Goal: Task Accomplishment & Management: Use online tool/utility

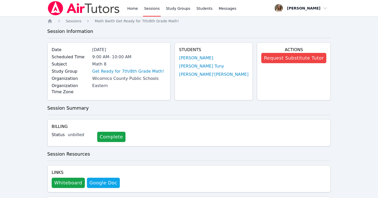
click at [149, 9] on link "Sessions" at bounding box center [152, 8] width 18 height 16
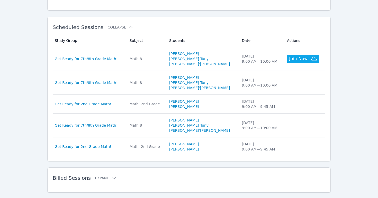
scroll to position [140, 0]
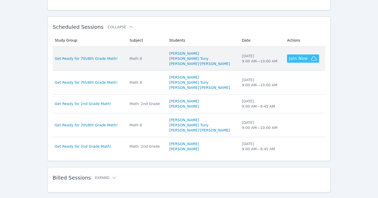
click at [292, 58] on span "Join Now" at bounding box center [298, 59] width 19 height 6
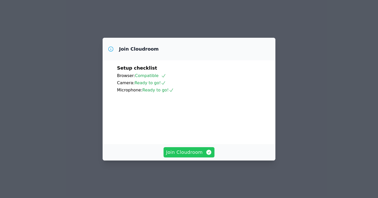
click at [192, 158] on button "Join Cloudroom" at bounding box center [189, 152] width 51 height 10
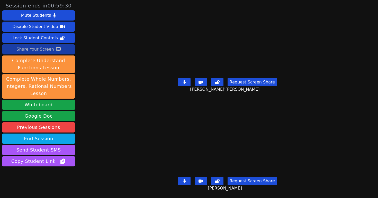
click at [40, 49] on div "Share Your Screen" at bounding box center [35, 49] width 38 height 8
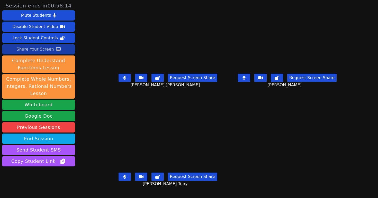
click at [40, 48] on div "Share Your Screen" at bounding box center [35, 49] width 38 height 8
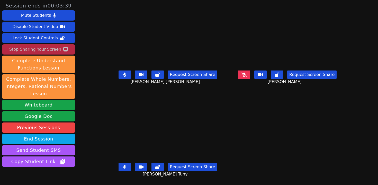
click at [247, 74] on icon at bounding box center [244, 75] width 5 height 4
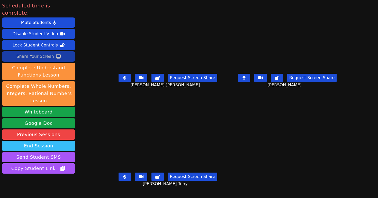
click at [45, 141] on button "End Session" at bounding box center [38, 146] width 73 height 10
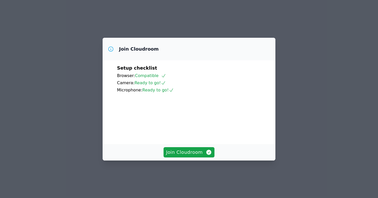
click at [191, 153] on div "Join Cloudroom" at bounding box center [189, 152] width 173 height 16
click at [193, 156] on span "Join Cloudroom" at bounding box center [189, 152] width 46 height 7
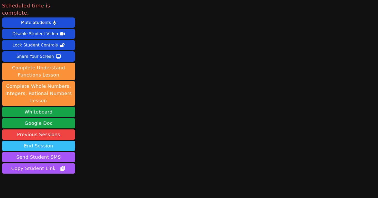
click at [59, 141] on button "End Session" at bounding box center [38, 146] width 73 height 10
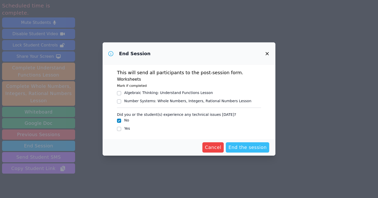
click at [242, 149] on span "End the session" at bounding box center [247, 147] width 38 height 7
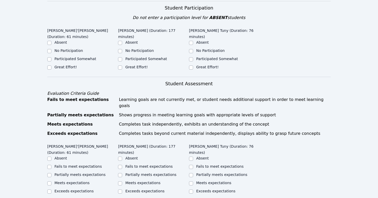
scroll to position [110, 0]
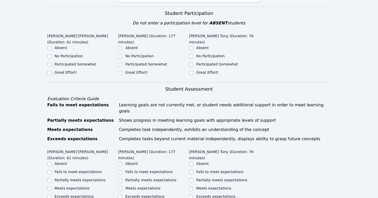
click at [55, 70] on label "Great Effort!" at bounding box center [66, 72] width 22 height 4
click at [51, 71] on input "Great Effort!" at bounding box center [49, 73] width 4 height 4
checkbox input "true"
click at [129, 71] on label "Great Effort!" at bounding box center [136, 72] width 22 height 4
click at [122, 71] on input "Great Effort!" at bounding box center [120, 73] width 4 height 4
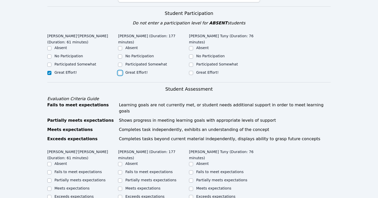
checkbox input "true"
click at [195, 72] on div "Great Effort!" at bounding box center [224, 73] width 71 height 6
click at [191, 74] on input "Great Effort!" at bounding box center [191, 73] width 4 height 4
checkbox input "true"
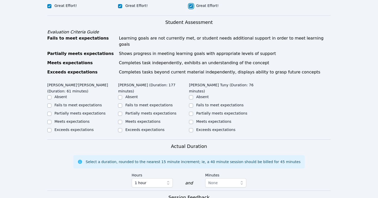
scroll to position [177, 0]
click at [49, 111] on input "Partially meets expectations" at bounding box center [49, 113] width 4 height 4
checkbox input "true"
click at [122, 120] on input "Meets expectations" at bounding box center [120, 122] width 4 height 4
checkbox input "true"
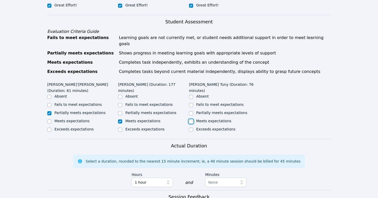
click at [191, 120] on input "Meets expectations" at bounding box center [191, 122] width 4 height 4
checkbox input "true"
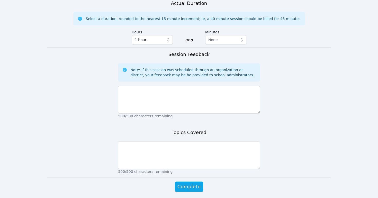
scroll to position [321, 0]
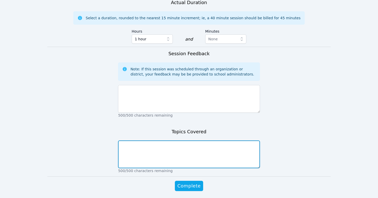
click at [129, 147] on textarea at bounding box center [189, 155] width 142 height 28
type textarea "Understanding multiplication with negative integers practice, dividing fraction…"
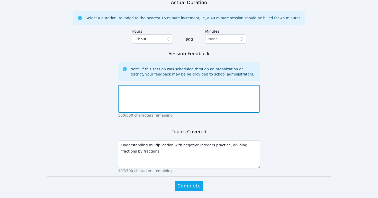
click at [128, 90] on textarea at bounding box center [189, 99] width 142 height 28
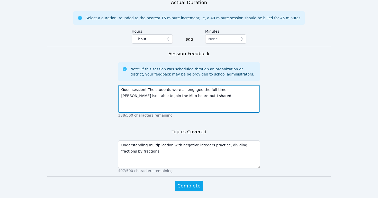
click at [231, 85] on textarea "Good session! The students were all engaged the full time. Chris isn't able to …" at bounding box center [189, 99] width 142 height 28
click at [188, 92] on textarea "Good session! The students were all engaged the full time. Chris wasn't able to…" at bounding box center [189, 99] width 142 height 28
click at [145, 96] on textarea "Good session! The students were all engaged the full time. Chris wasn't able to…" at bounding box center [189, 99] width 142 height 28
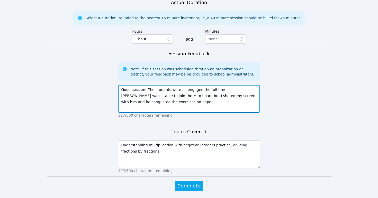
click at [162, 95] on textarea "Good session! The students were all engaged the full time. Chris wasn't able to…" at bounding box center [189, 99] width 142 height 28
click at [223, 97] on textarea "Good session! The students were all engaged the full time. Chris wasn't able to…" at bounding box center [189, 99] width 142 height 28
click at [200, 96] on textarea "Good session! The students were all engaged the full time. Chris wasn't able to…" at bounding box center [189, 99] width 142 height 28
paste textarea "fractions"
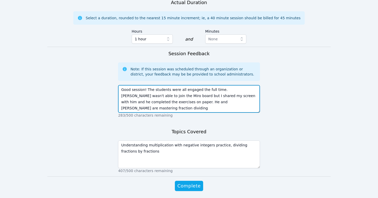
click at [226, 97] on textarea "Good session! The students were all engaged the full time. Chris wasn't able to…" at bounding box center [189, 99] width 142 height 28
drag, startPoint x: 159, startPoint y: 102, endPoint x: 206, endPoint y: 103, distance: 47.4
click at [206, 103] on textarea "Good session! The students were all engaged the full time. Chris wasn't able to…" at bounding box center [189, 99] width 142 height 28
click at [185, 102] on textarea "Good session! The students were all engaged the full time. Chris wasn't able to…" at bounding box center [189, 99] width 142 height 28
click at [217, 101] on textarea "Good session! The students were all engaged the full time. Chris wasn't able to…" at bounding box center [189, 99] width 142 height 28
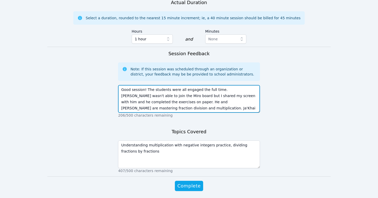
click at [161, 100] on textarea "Good session! The students were all engaged the full time. Chris wasn't able to…" at bounding box center [189, 99] width 142 height 28
click at [176, 101] on textarea "Good session! The students were all engaged the full time. Chris wasn't able to…" at bounding box center [189, 99] width 142 height 28
click at [241, 101] on textarea "Good session! The students were all engaged the full time. Chris wasn't able to…" at bounding box center [189, 99] width 142 height 28
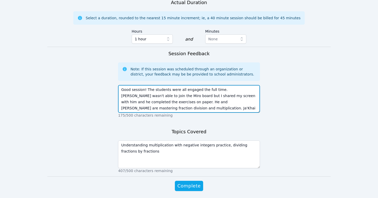
scroll to position [6, 0]
click at [156, 102] on textarea "Good session! The students were all engaged the full time. Chris wasn't able to…" at bounding box center [189, 99] width 142 height 28
click at [213, 96] on textarea "Good session! The students were all engaged the full time. Chris wasn't able to…" at bounding box center [189, 99] width 142 height 28
click at [155, 102] on textarea "Good session! The students were all engaged the full time. Chris wasn't able to…" at bounding box center [189, 99] width 142 height 28
click at [121, 103] on textarea "Good session! The students were all engaged the full time. Chris wasn't able to…" at bounding box center [189, 99] width 142 height 28
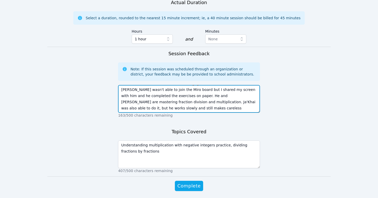
click at [176, 104] on textarea "Good session! The students were all engaged the full time. Chris wasn't able to…" at bounding box center [189, 99] width 142 height 28
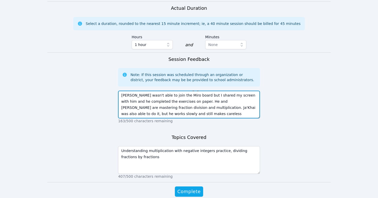
click at [194, 102] on textarea "Good session! The students were all engaged the full time. Chris wasn't able to…" at bounding box center [189, 105] width 142 height 28
click at [239, 100] on textarea "Good session! The students were all engaged the full time. Chris wasn't able to…" at bounding box center [189, 105] width 142 height 28
click at [188, 107] on textarea "Good session! The students were all engaged the full time. Chris wasn't able to…" at bounding box center [189, 105] width 142 height 28
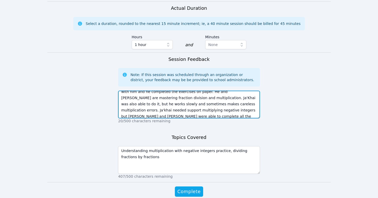
click at [138, 104] on textarea "Good session! The students were all engaged the full time. Chris wasn't able to…" at bounding box center [189, 105] width 142 height 28
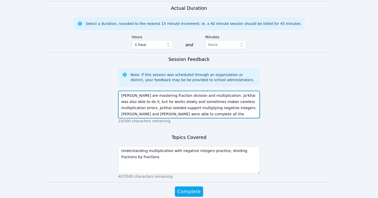
scroll to position [19, 0]
type textarea "Good session! The students were all engaged the full time. Chris wasn't able to…"
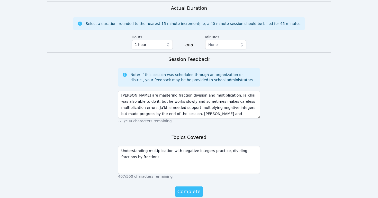
click at [188, 188] on span "Complete" at bounding box center [189, 191] width 23 height 7
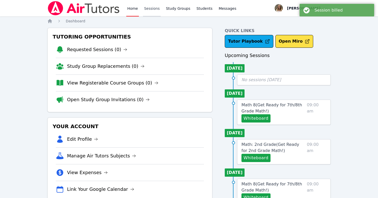
click at [154, 10] on link "Sessions" at bounding box center [152, 8] width 18 height 16
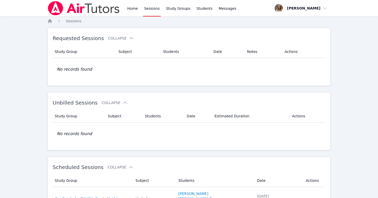
click at [151, 9] on link "Sessions" at bounding box center [152, 8] width 18 height 16
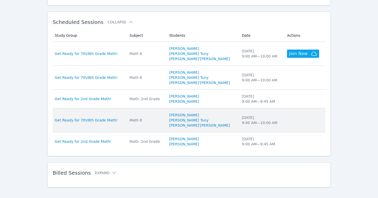
scroll to position [151, 0]
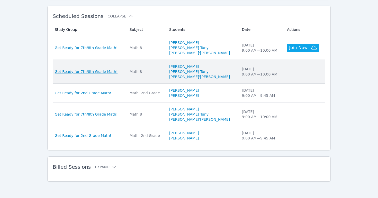
click at [97, 72] on span "Get Ready for 7th/8th Grade Math!" at bounding box center [86, 71] width 63 height 5
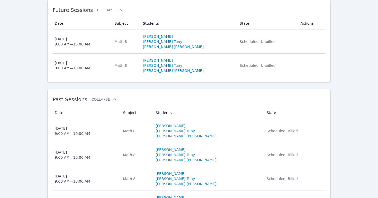
scroll to position [144, 0]
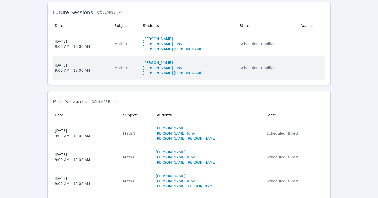
click at [75, 67] on div "Mon Aug 25 9:00 AM — 10:00 AM" at bounding box center [73, 68] width 36 height 10
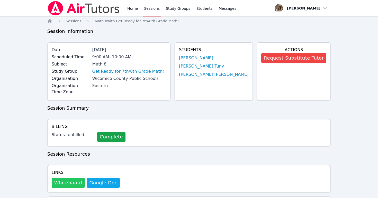
click at [67, 178] on button "Whiteboard" at bounding box center [68, 183] width 33 height 10
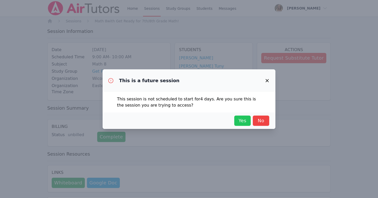
click at [241, 118] on span "Yes" at bounding box center [242, 120] width 11 height 7
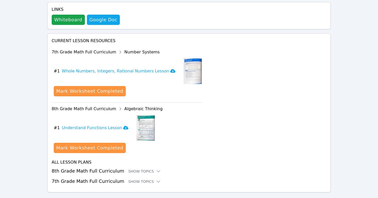
scroll to position [168, 0]
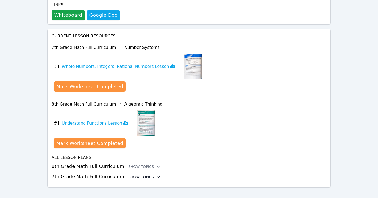
click at [156, 175] on icon at bounding box center [158, 177] width 5 height 5
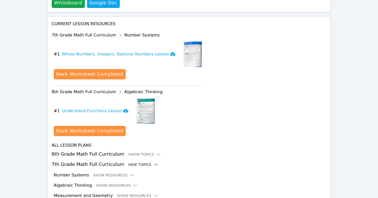
scroll to position [210, 0]
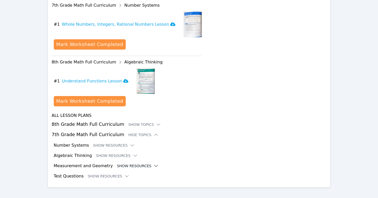
click at [154, 164] on icon at bounding box center [156, 166] width 5 height 5
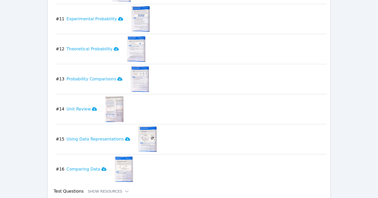
scroll to position [696, 0]
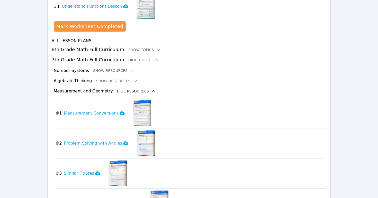
click at [151, 89] on icon at bounding box center [153, 91] width 5 height 5
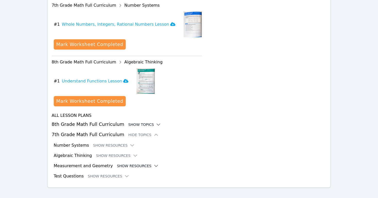
click at [156, 122] on icon at bounding box center [158, 124] width 5 height 5
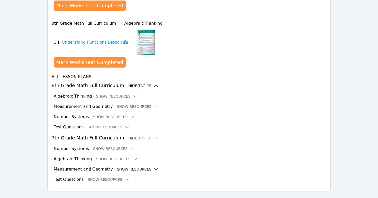
scroll to position [250, 0]
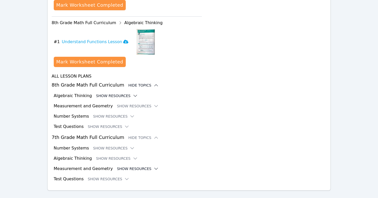
click at [133, 93] on icon at bounding box center [135, 95] width 5 height 5
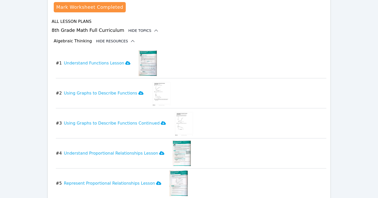
scroll to position [304, 0]
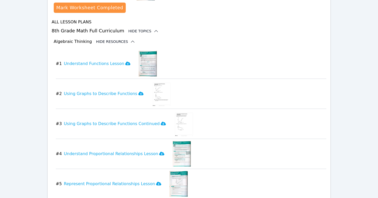
click at [130, 39] on icon at bounding box center [132, 41] width 5 height 5
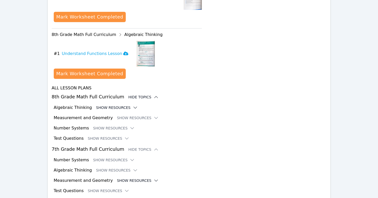
scroll to position [252, 0]
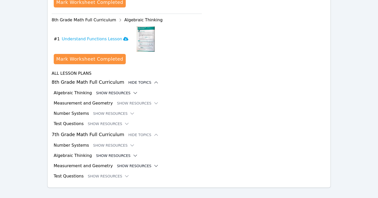
click at [133, 153] on icon at bounding box center [135, 155] width 5 height 5
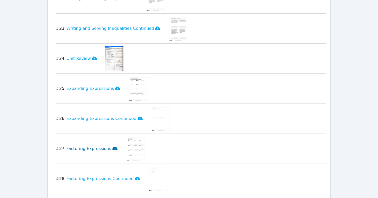
scroll to position [1062, 0]
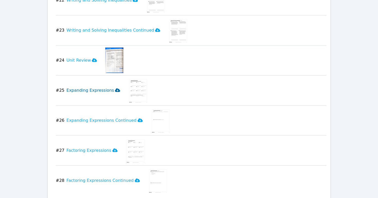
click at [115, 89] on icon at bounding box center [117, 91] width 5 height 4
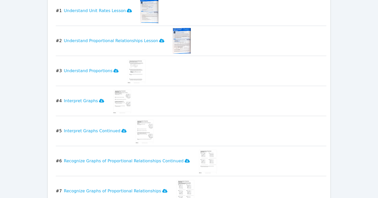
scroll to position [419, 0]
click at [99, 100] on icon at bounding box center [101, 102] width 5 height 4
click at [121, 130] on icon at bounding box center [123, 132] width 5 height 4
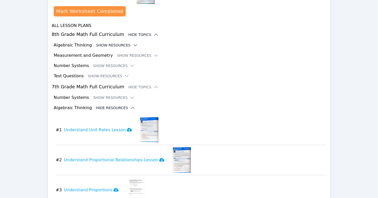
scroll to position [0, 0]
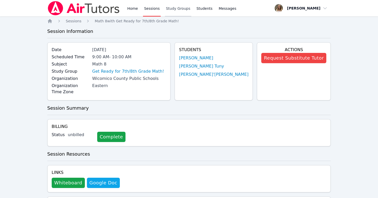
click at [176, 7] on link "Study Groups" at bounding box center [178, 8] width 27 height 16
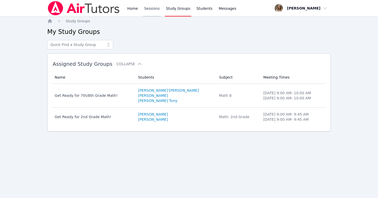
click at [153, 8] on link "Sessions" at bounding box center [152, 8] width 18 height 16
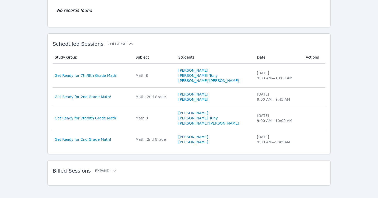
scroll to position [127, 0]
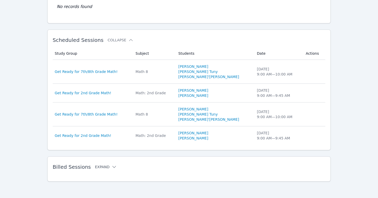
click at [112, 168] on icon at bounding box center [114, 167] width 5 height 5
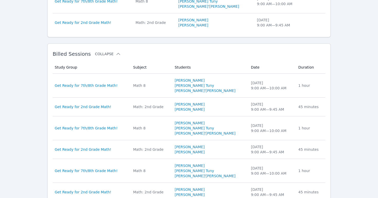
scroll to position [361, 0]
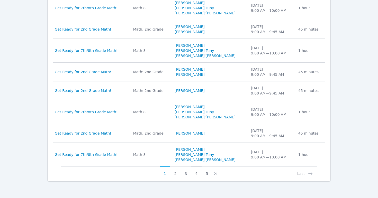
click at [197, 174] on button "4" at bounding box center [196, 172] width 11 height 10
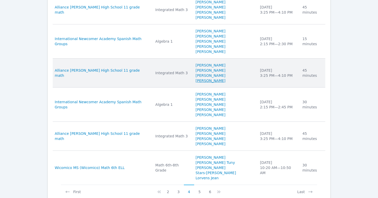
scroll to position [451, 0]
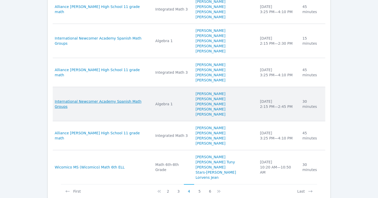
click at [122, 99] on span "International Newcomer Academy Spanish Math Groups" at bounding box center [102, 104] width 94 height 10
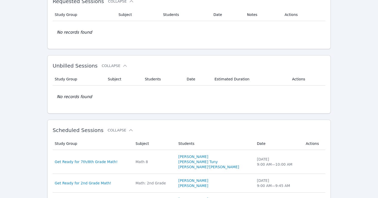
scroll to position [127, 0]
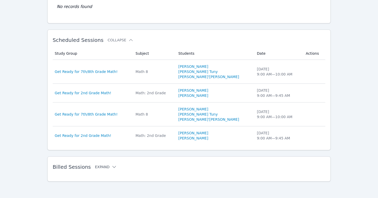
click at [112, 167] on icon at bounding box center [114, 167] width 5 height 5
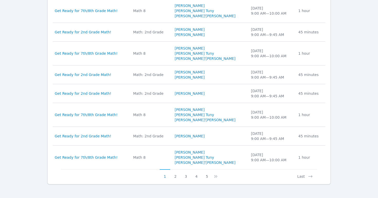
scroll to position [361, 0]
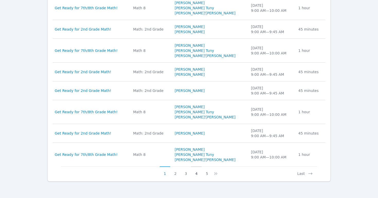
click at [197, 174] on button "4" at bounding box center [196, 172] width 11 height 10
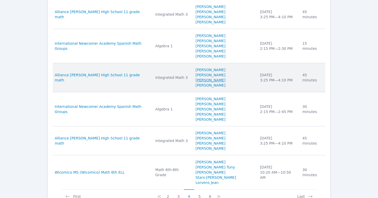
scroll to position [454, 0]
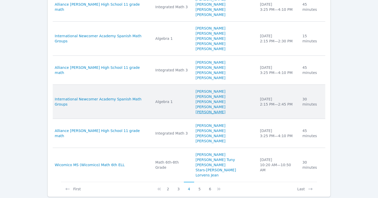
click at [218, 110] on link "Jony Diaz Nunez" at bounding box center [211, 112] width 30 height 5
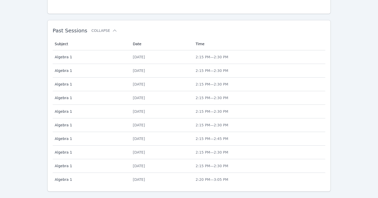
scroll to position [209, 0]
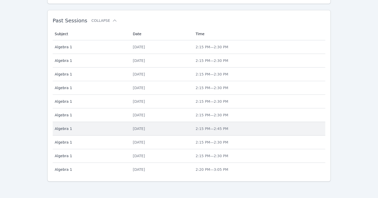
click at [133, 128] on div "Tue Apr 29" at bounding box center [161, 128] width 57 height 5
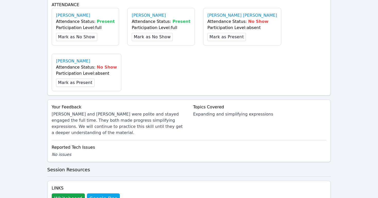
scroll to position [182, 0]
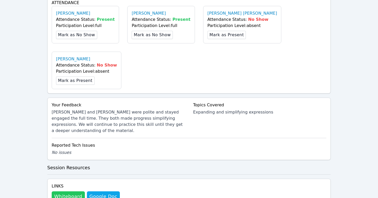
click at [67, 192] on button "Whiteboard" at bounding box center [68, 197] width 33 height 10
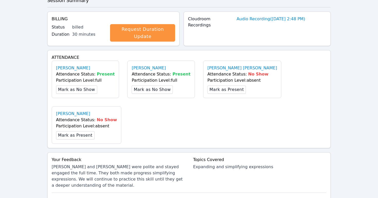
scroll to position [125, 0]
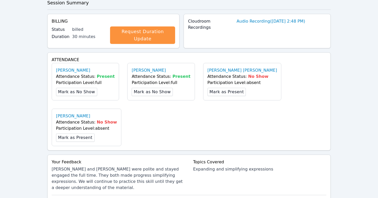
scroll to position [209, 0]
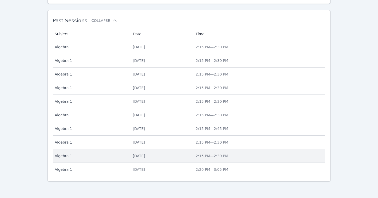
click at [138, 155] on div "Tue Apr 22" at bounding box center [161, 156] width 57 height 5
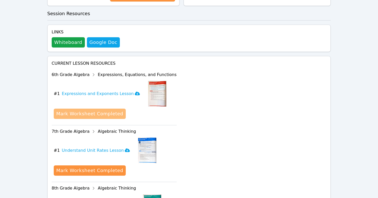
scroll to position [179, 0]
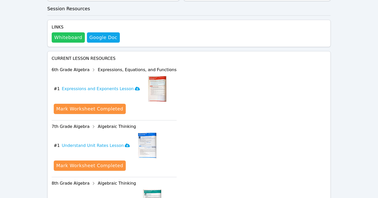
click at [65, 32] on button "Whiteboard" at bounding box center [68, 37] width 33 height 10
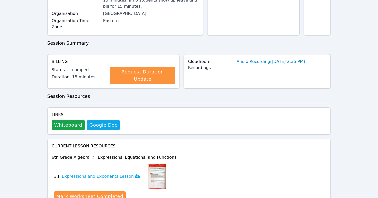
scroll to position [34, 0]
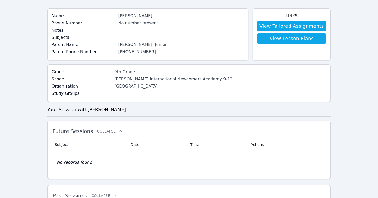
scroll to position [209, 0]
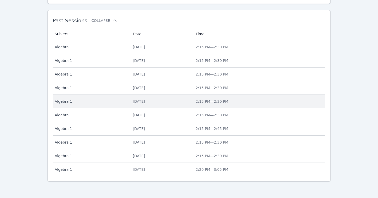
click at [142, 100] on div "Tue May 6" at bounding box center [161, 101] width 57 height 5
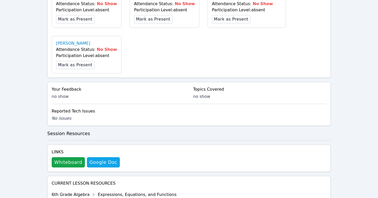
scroll to position [200, 0]
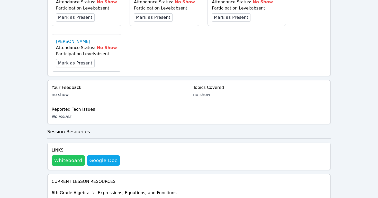
click at [68, 156] on button "Whiteboard" at bounding box center [68, 161] width 33 height 10
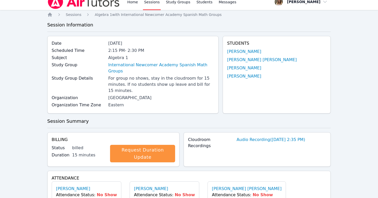
scroll to position [0, 0]
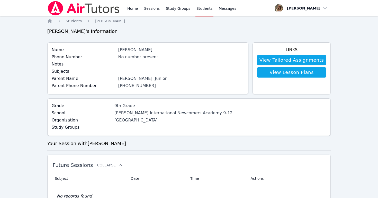
scroll to position [209, 0]
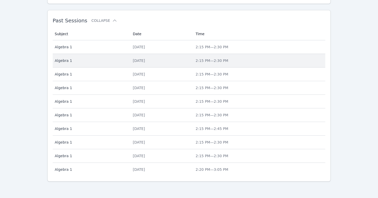
click at [133, 60] on div "Thu May 15" at bounding box center [161, 60] width 57 height 5
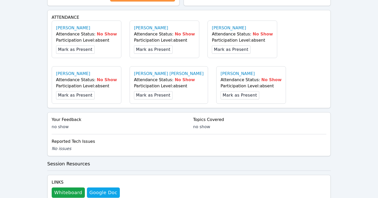
scroll to position [198, 0]
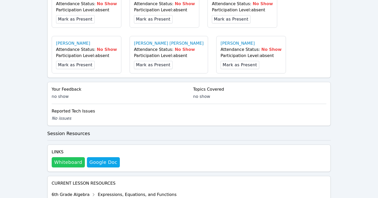
click at [66, 157] on button "Whiteboard" at bounding box center [68, 162] width 33 height 10
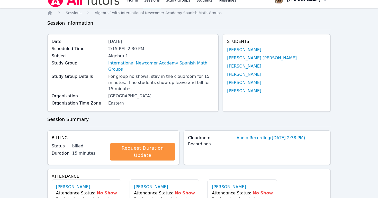
scroll to position [0, 0]
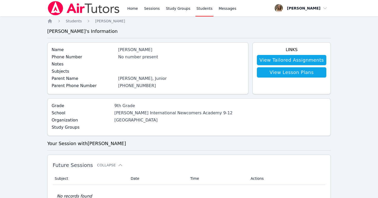
scroll to position [209, 0]
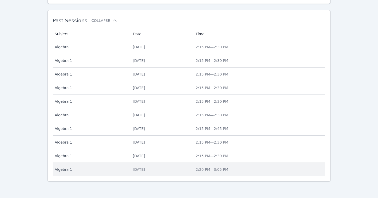
click at [133, 170] on div "Thu Apr 17" at bounding box center [161, 169] width 57 height 5
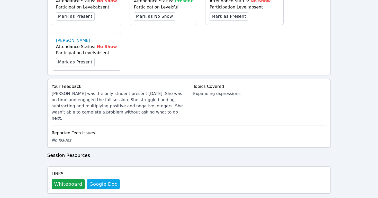
scroll to position [204, 0]
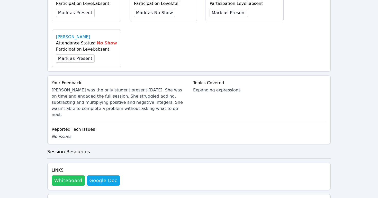
click at [65, 176] on button "Whiteboard" at bounding box center [68, 181] width 33 height 10
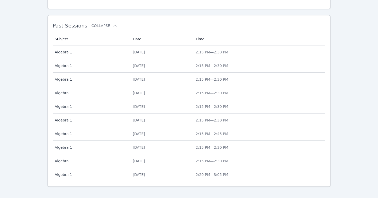
scroll to position [209, 0]
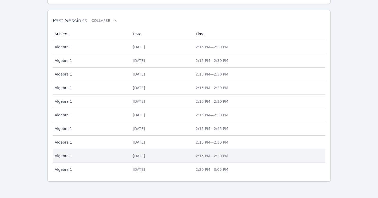
click at [136, 159] on td "Date Tue Apr 22" at bounding box center [161, 156] width 63 height 14
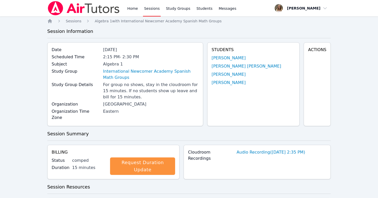
scroll to position [209, 0]
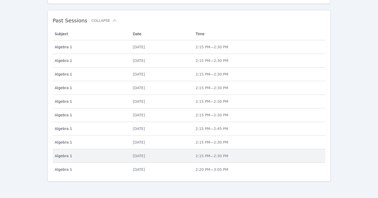
click at [133, 155] on div "Tue Apr 22" at bounding box center [161, 156] width 57 height 5
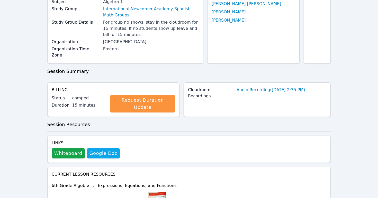
scroll to position [92, 0]
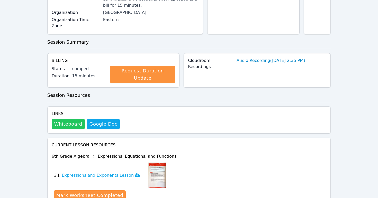
click at [67, 119] on button "Whiteboard" at bounding box center [68, 124] width 33 height 10
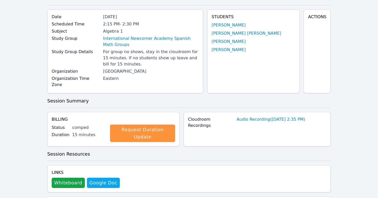
scroll to position [0, 0]
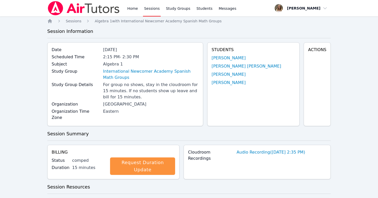
click at [152, 8] on link "Sessions" at bounding box center [152, 8] width 18 height 16
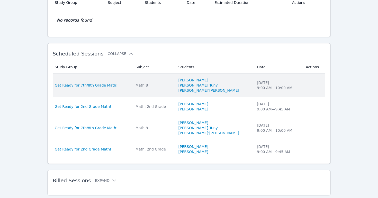
scroll to position [127, 0]
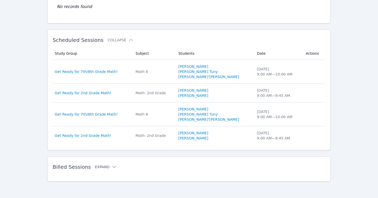
click at [112, 166] on icon at bounding box center [114, 167] width 5 height 5
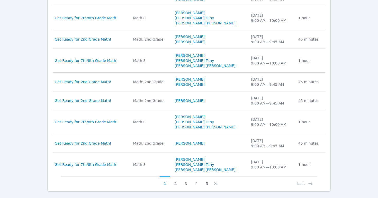
scroll to position [361, 0]
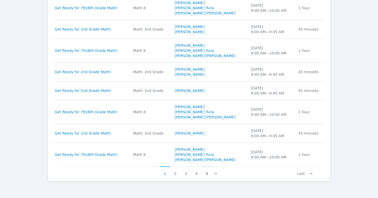
click at [207, 173] on button "5" at bounding box center [207, 172] width 11 height 10
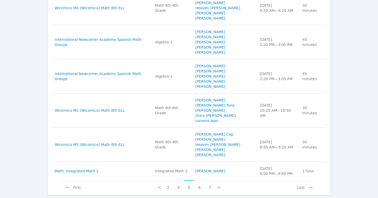
scroll to position [464, 0]
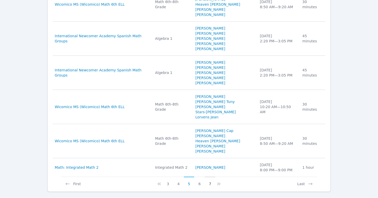
click at [210, 177] on button "7" at bounding box center [210, 182] width 11 height 10
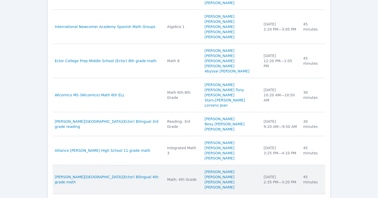
scroll to position [443, 0]
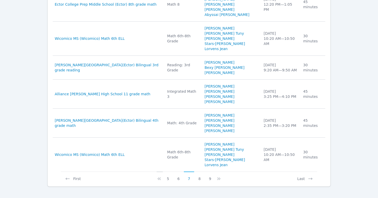
click at [161, 176] on icon at bounding box center [159, 178] width 5 height 5
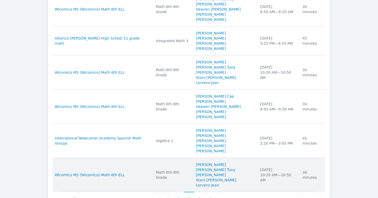
scroll to position [469, 0]
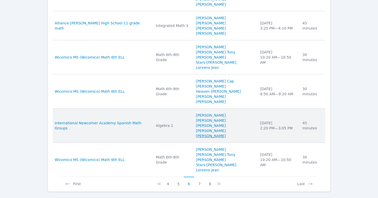
click at [212, 134] on link "Jony Diaz Nunez" at bounding box center [211, 136] width 30 height 5
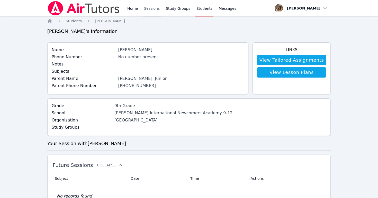
click at [154, 8] on link "Sessions" at bounding box center [152, 8] width 18 height 16
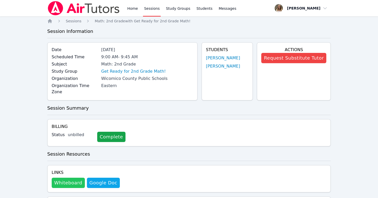
click at [63, 178] on button "Whiteboard" at bounding box center [68, 183] width 33 height 10
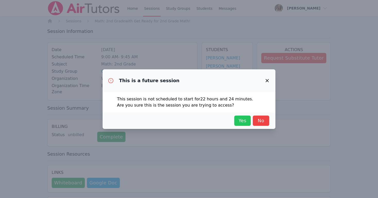
click at [242, 122] on span "Yes" at bounding box center [242, 120] width 11 height 7
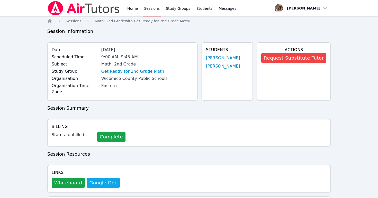
click at [151, 9] on link "Sessions" at bounding box center [152, 8] width 18 height 16
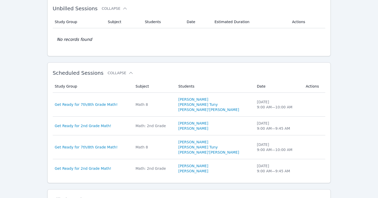
scroll to position [127, 0]
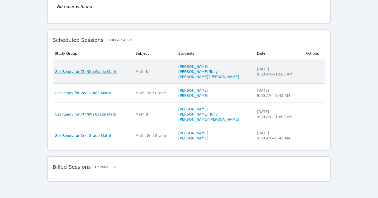
click at [87, 72] on span "Get Ready for 7th/8th Grade Math!" at bounding box center [86, 71] width 63 height 5
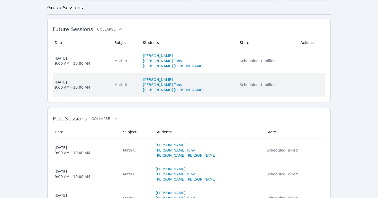
click at [80, 80] on div "[DATE] 9:00 AM — 10:00 AM" at bounding box center [73, 85] width 36 height 10
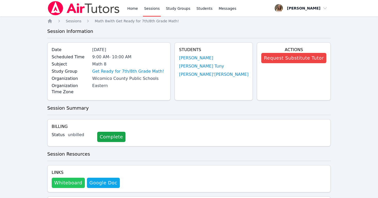
click at [73, 178] on button "Whiteboard" at bounding box center [68, 183] width 33 height 10
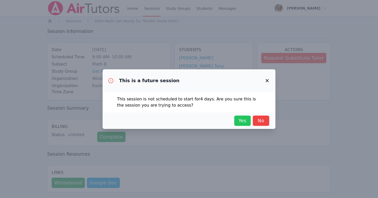
click at [244, 120] on span "Yes" at bounding box center [242, 120] width 11 height 7
